Goal: Book appointment/travel/reservation

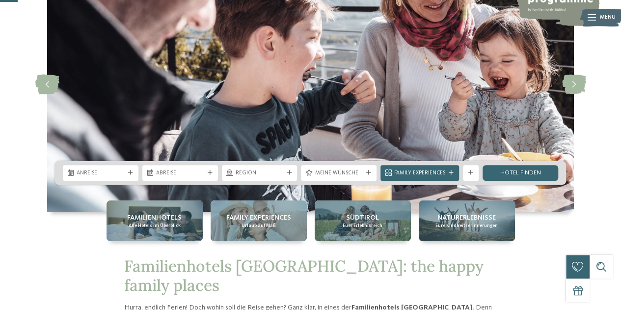
scroll to position [98, 0]
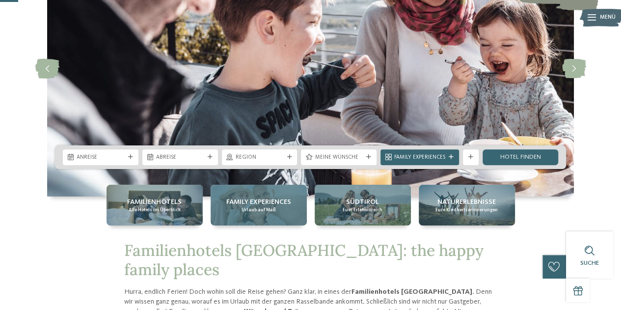
click at [274, 217] on div "Family Experiences Urlaub auf Maß" at bounding box center [259, 205] width 96 height 41
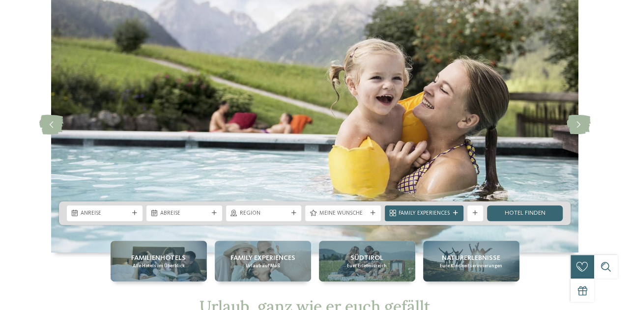
scroll to position [98, 0]
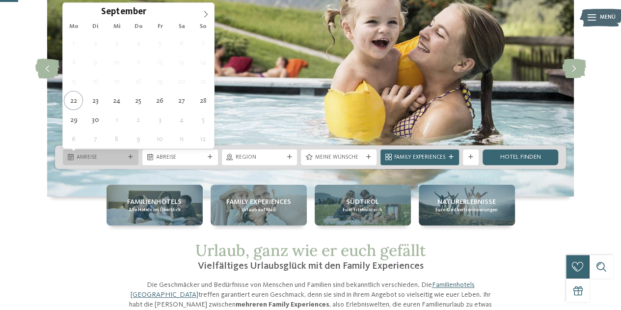
click at [93, 160] on span "Anreise" at bounding box center [101, 158] width 48 height 8
click at [206, 11] on icon at bounding box center [205, 14] width 7 height 7
type div "[DATE]"
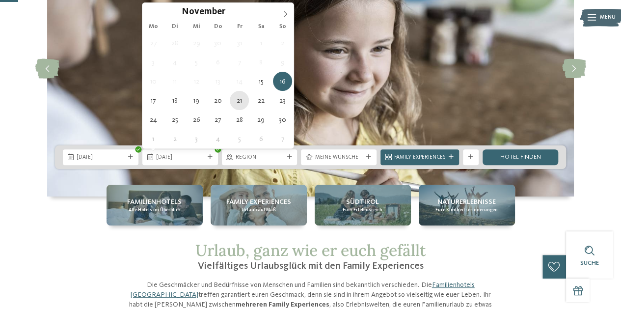
type div "[DATE]"
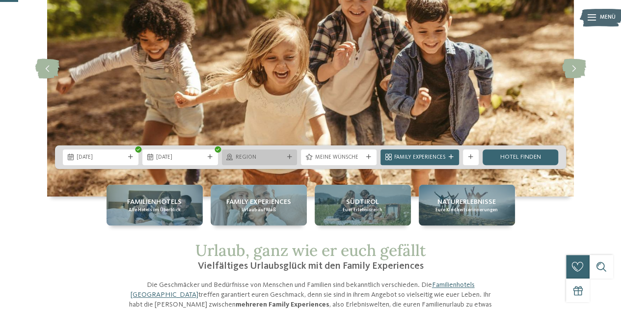
click at [282, 158] on span "Region" at bounding box center [260, 158] width 48 height 8
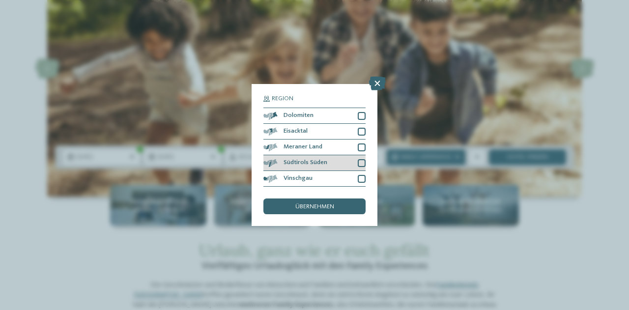
click at [364, 164] on div at bounding box center [361, 163] width 8 height 8
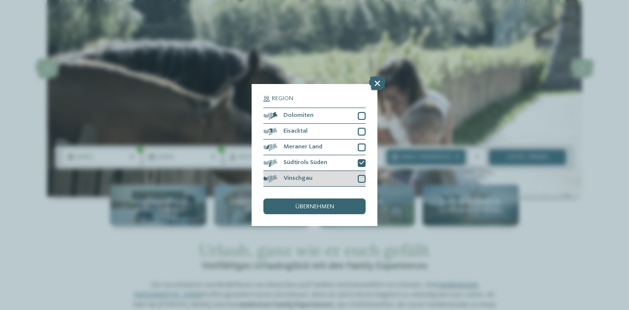
click at [362, 177] on div at bounding box center [361, 179] width 8 height 8
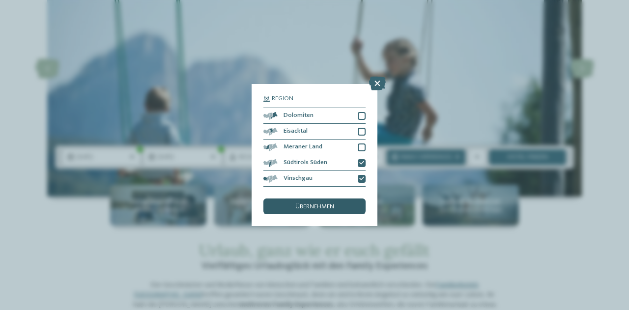
click at [297, 207] on span "übernehmen" at bounding box center [314, 207] width 39 height 6
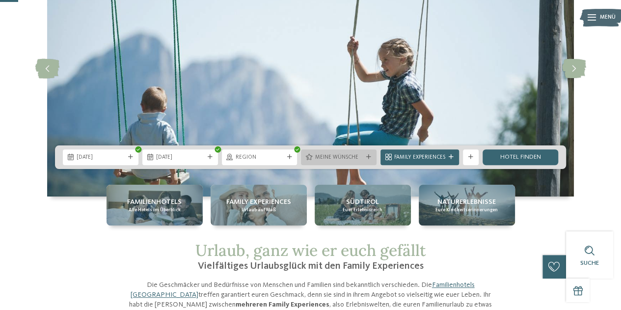
click at [371, 161] on div "Meine Wünsche" at bounding box center [339, 157] width 76 height 16
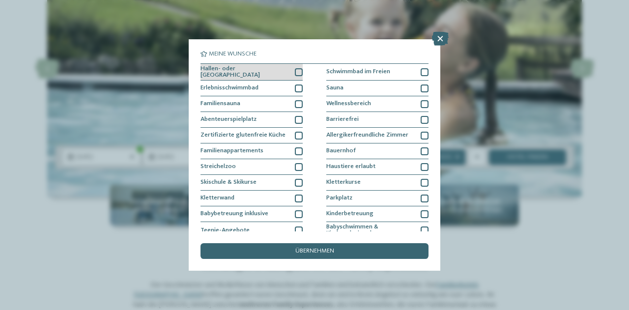
click at [298, 72] on div at bounding box center [299, 72] width 8 height 8
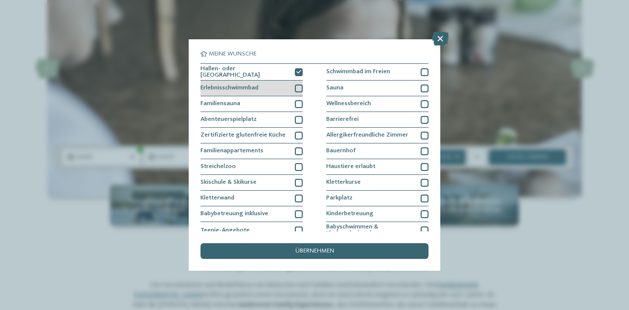
click at [297, 87] on div at bounding box center [299, 88] width 8 height 8
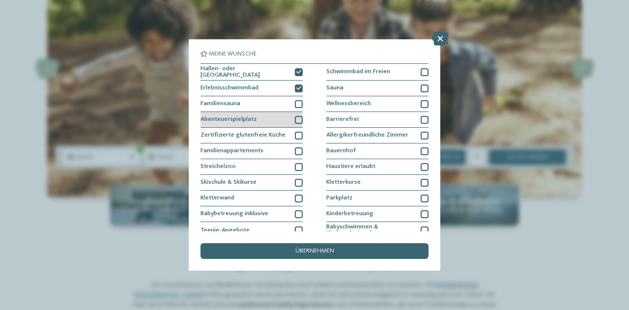
click at [295, 119] on div at bounding box center [299, 120] width 8 height 8
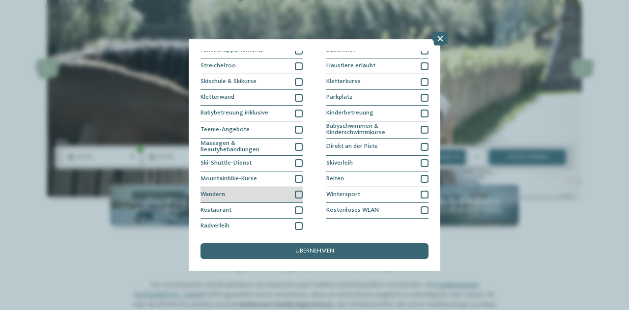
scroll to position [101, 0]
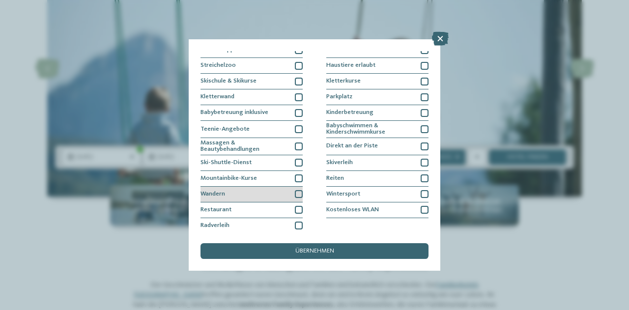
click at [298, 191] on div at bounding box center [299, 194] width 8 height 8
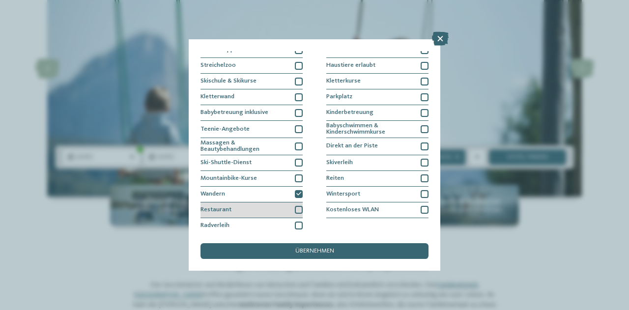
click at [296, 206] on div at bounding box center [299, 210] width 8 height 8
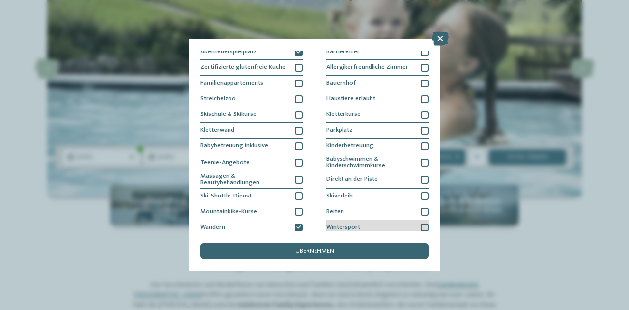
scroll to position [52, 0]
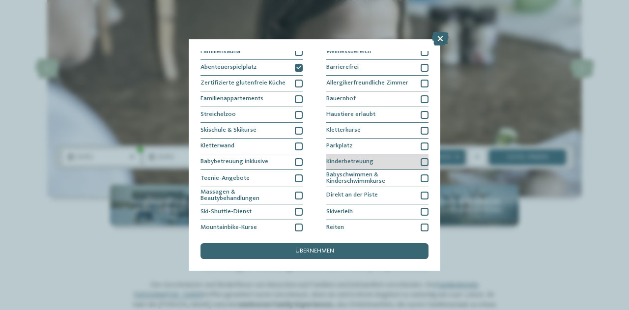
click at [420, 159] on div at bounding box center [424, 162] width 8 height 8
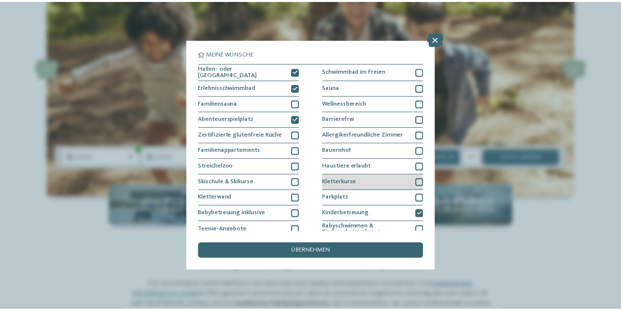
scroll to position [0, 0]
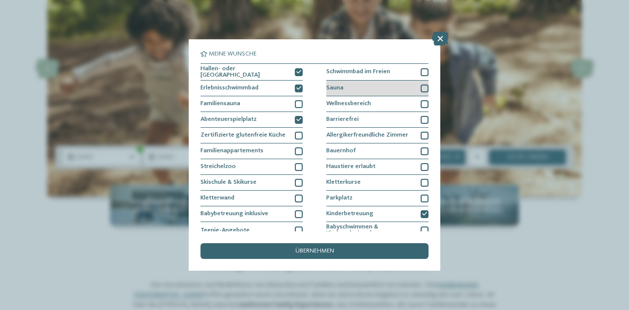
click at [422, 87] on div at bounding box center [424, 88] width 8 height 8
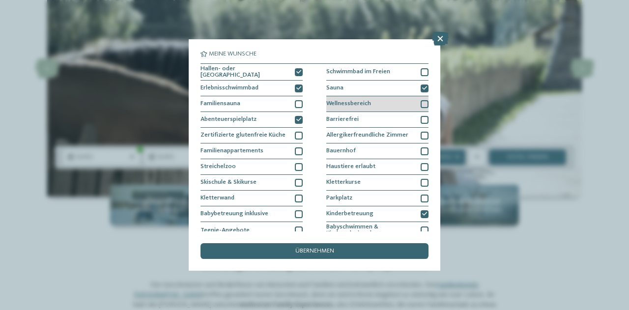
click at [420, 100] on div at bounding box center [424, 104] width 8 height 8
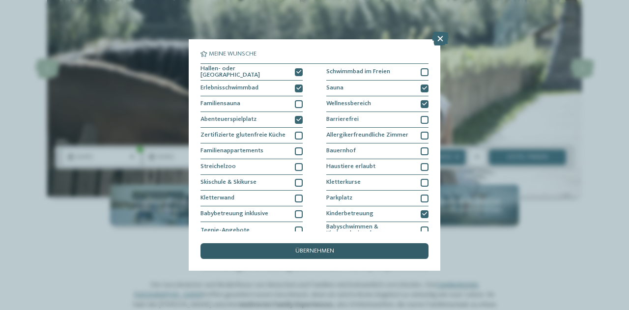
click at [338, 255] on div "übernehmen" at bounding box center [314, 251] width 228 height 16
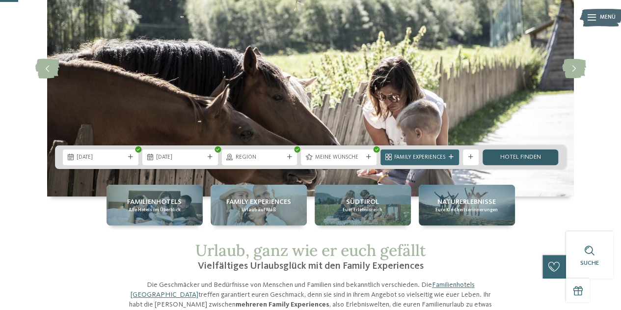
click at [538, 157] on link "Hotel finden" at bounding box center [521, 157] width 76 height 16
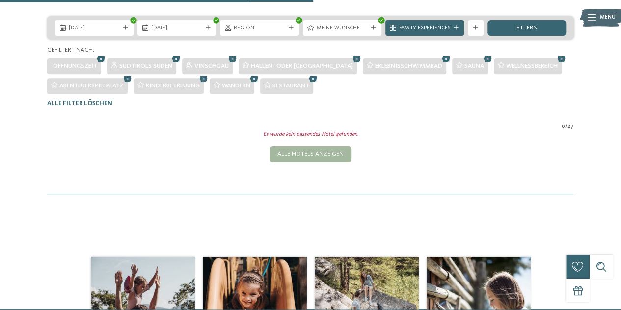
scroll to position [163, 0]
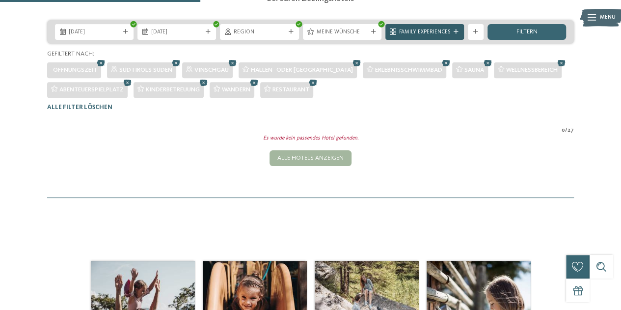
click at [437, 36] on span "Family Experiences" at bounding box center [424, 32] width 51 height 8
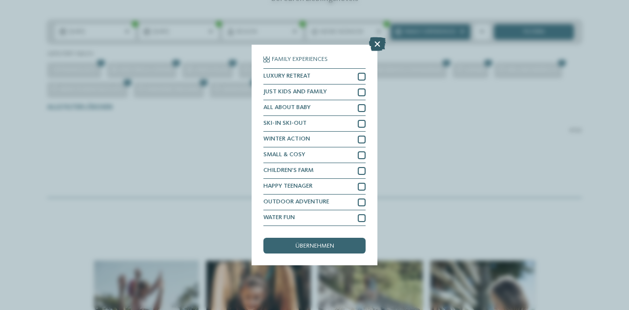
click at [382, 46] on icon at bounding box center [377, 44] width 17 height 14
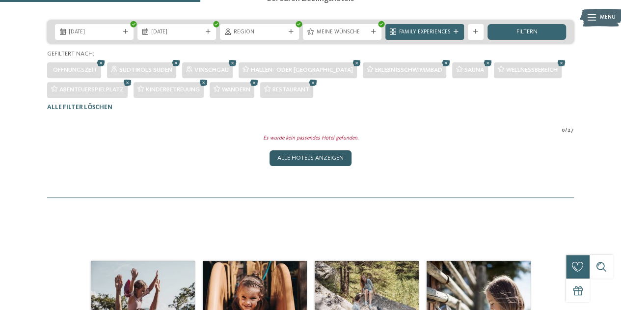
click at [327, 166] on div "Alle Hotels anzeigen" at bounding box center [311, 158] width 82 height 16
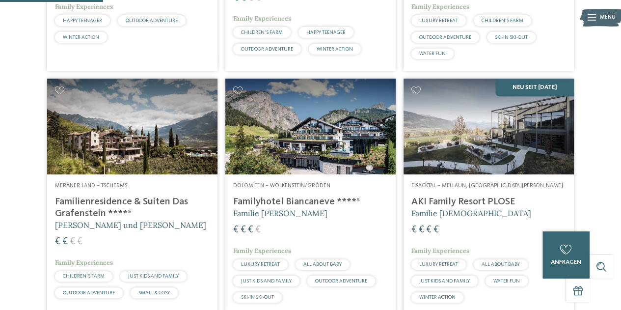
scroll to position [440, 0]
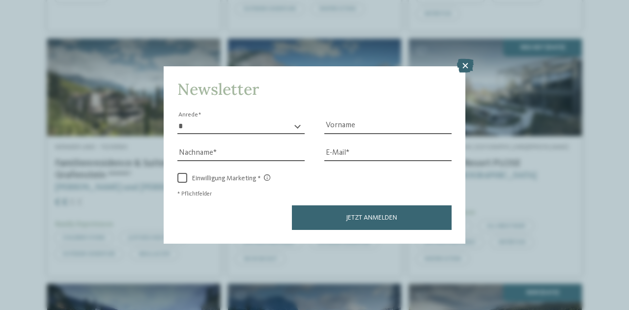
click at [468, 66] on icon at bounding box center [465, 66] width 17 height 14
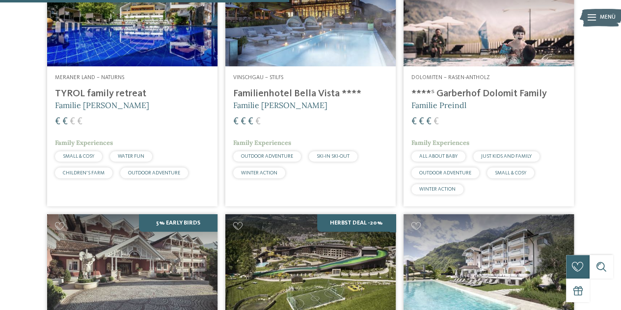
scroll to position [1226, 0]
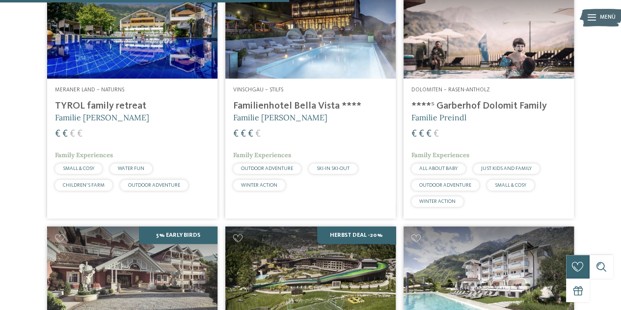
click at [163, 79] on img at bounding box center [132, 31] width 170 height 96
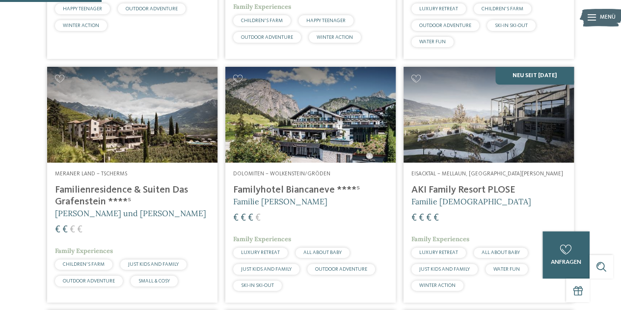
scroll to position [391, 0]
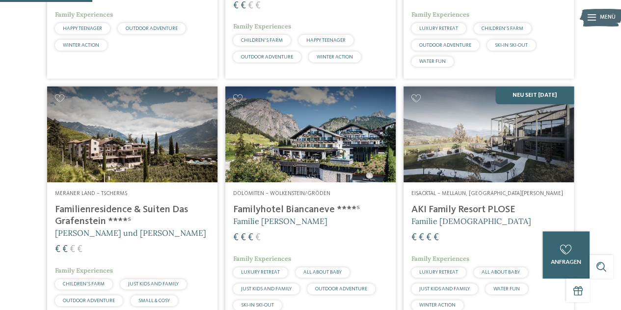
click at [151, 182] on img at bounding box center [132, 134] width 170 height 96
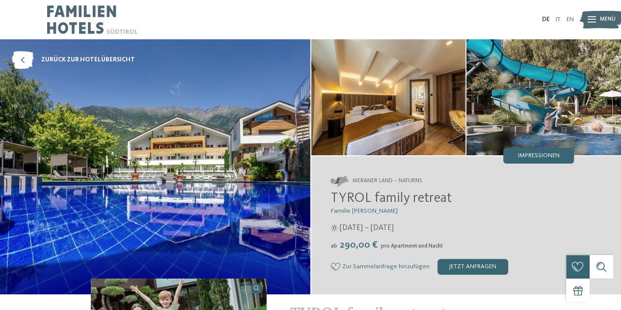
click at [240, 120] on img at bounding box center [155, 166] width 310 height 255
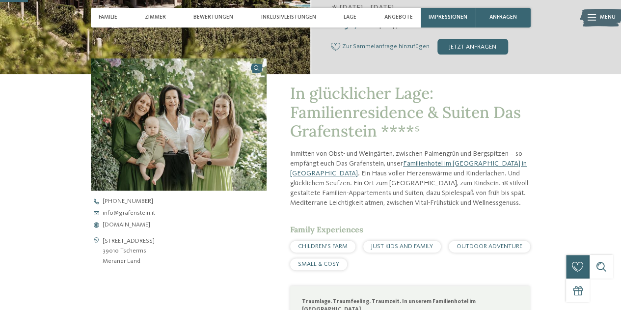
scroll to position [246, 0]
